Goal: Information Seeking & Learning: Compare options

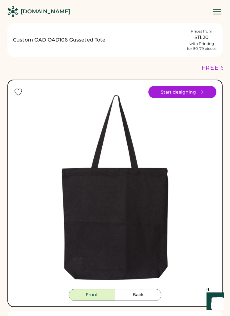
click at [82, 244] on img at bounding box center [115, 187] width 203 height 203
click at [92, 241] on img at bounding box center [115, 187] width 203 height 203
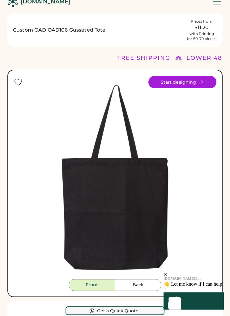
scroll to position [10, 0]
